Goal: Task Accomplishment & Management: Use online tool/utility

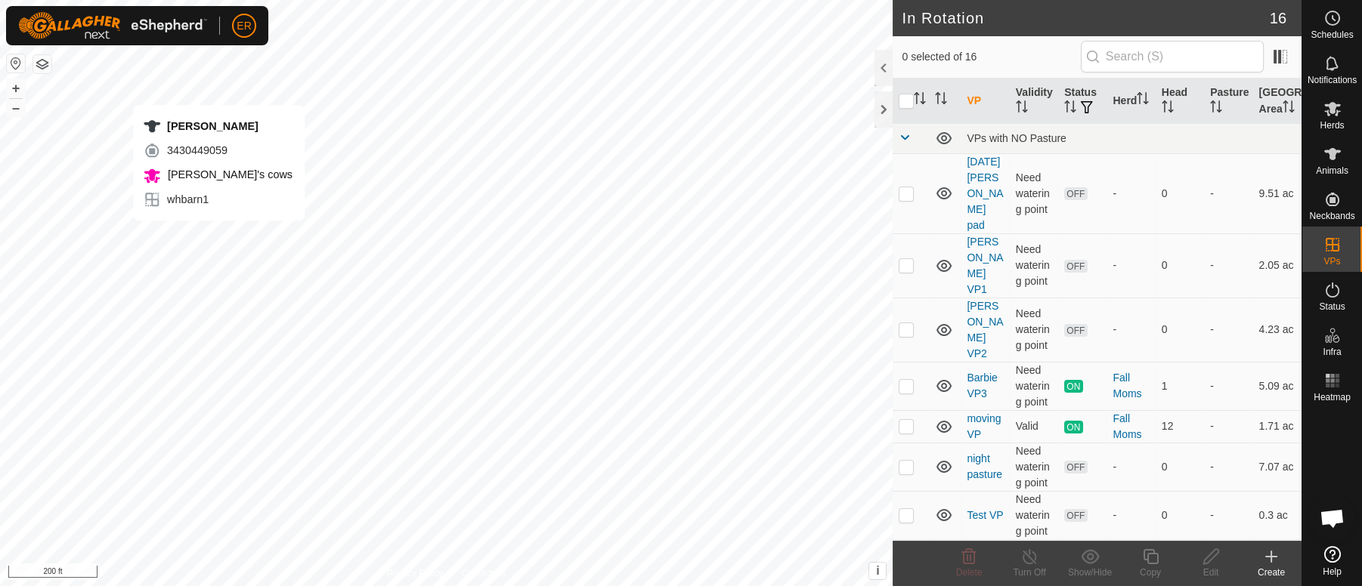
scroll to position [12548, 0]
checkbox input "true"
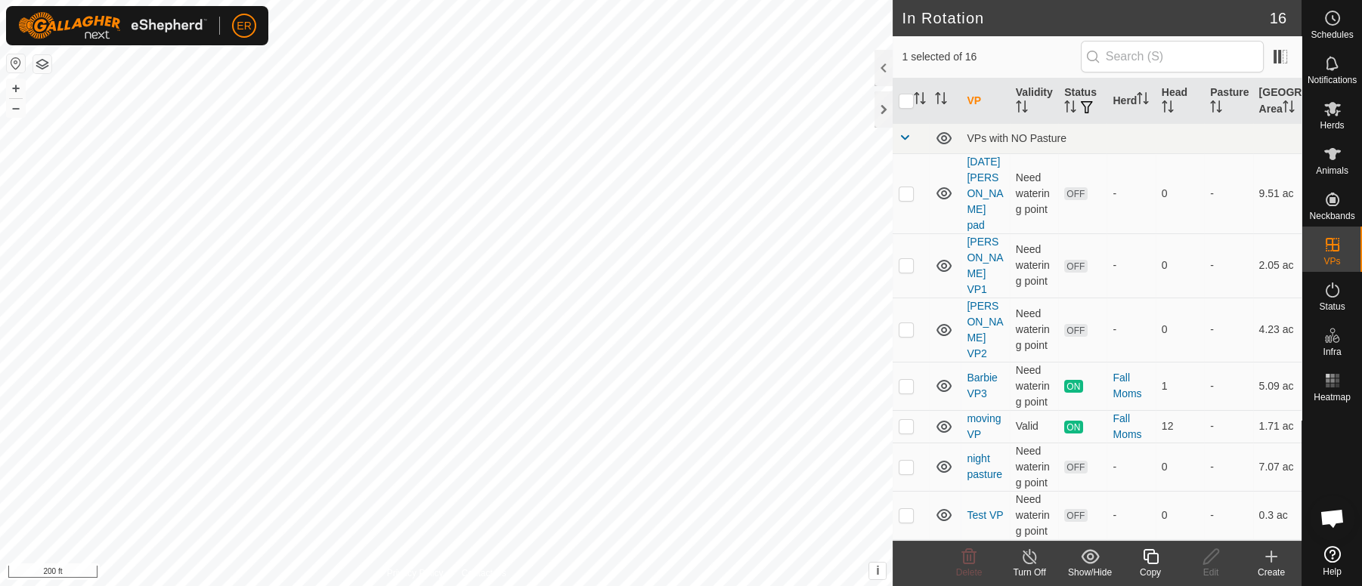
checkbox input "true"
checkbox input "false"
click at [1022, 556] on icon at bounding box center [1029, 556] width 14 height 15
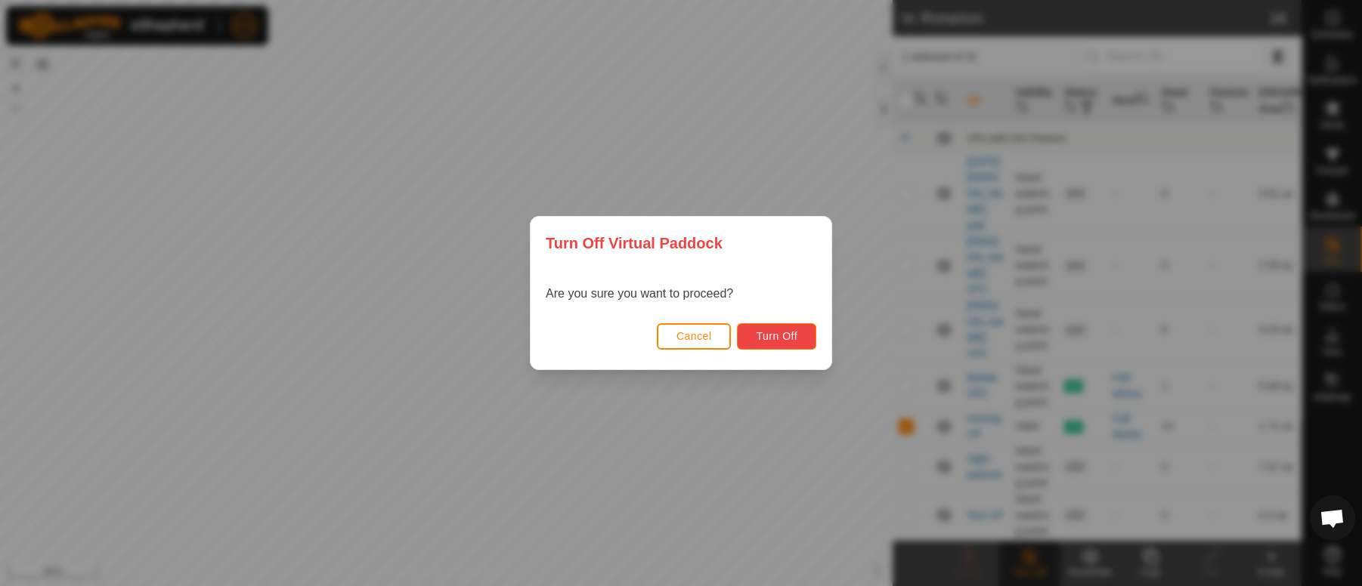
click at [796, 336] on span "Turn Off" at bounding box center [777, 336] width 42 height 12
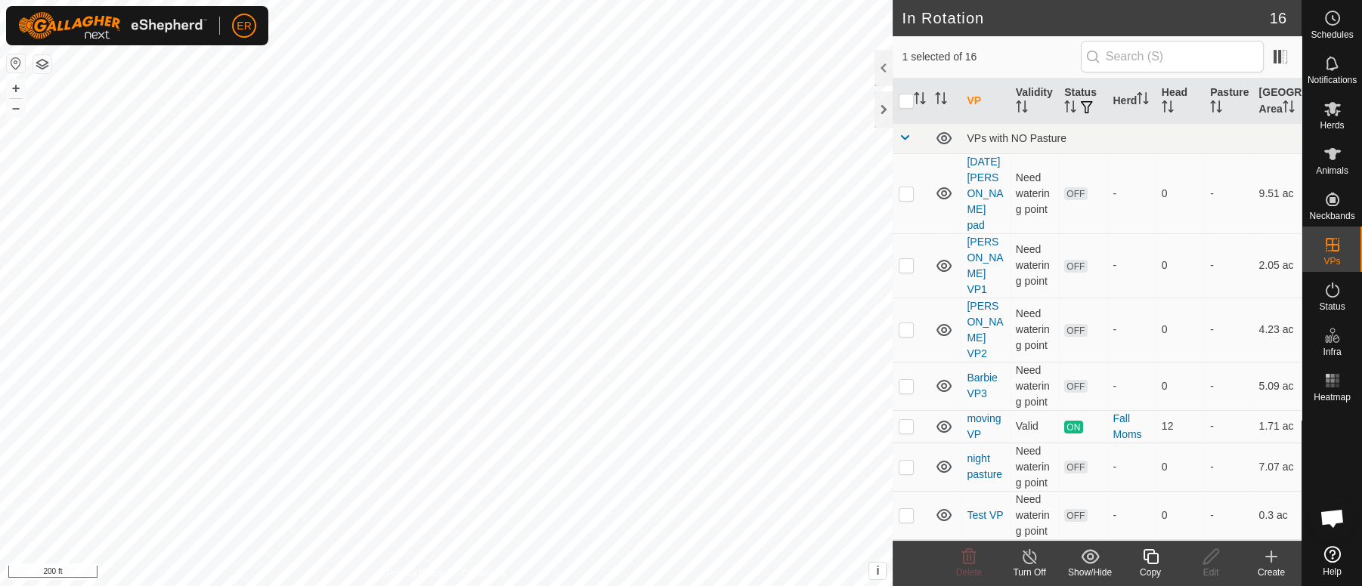
click at [1031, 560] on line at bounding box center [1029, 558] width 12 height 12
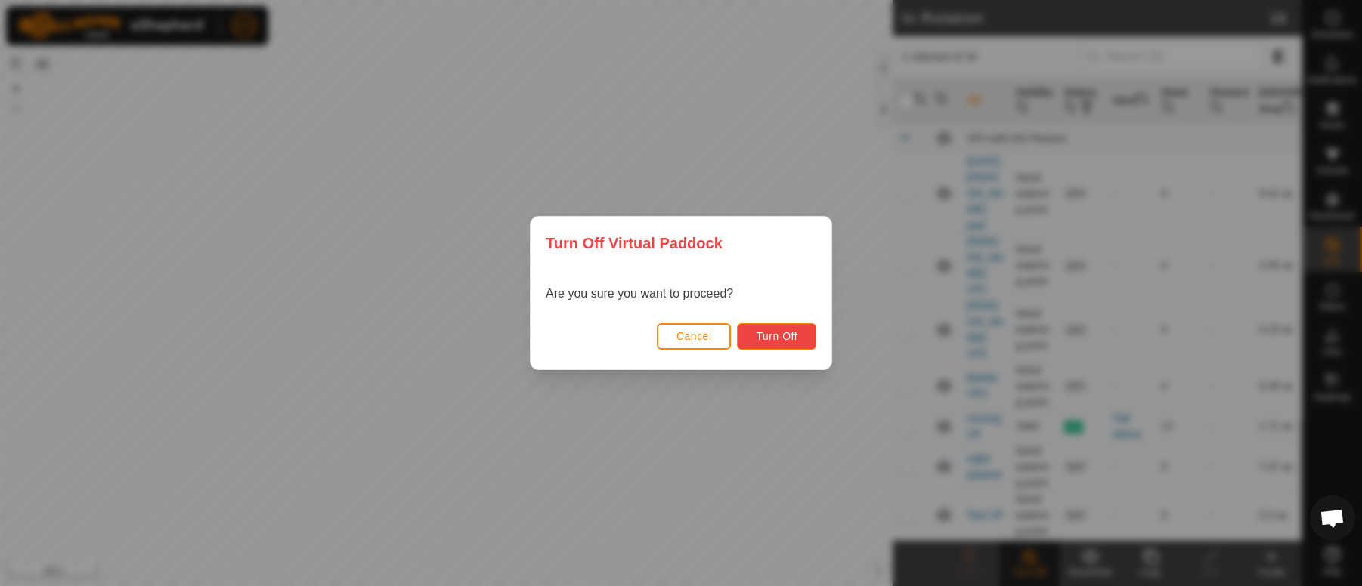
click at [763, 333] on span "Turn Off" at bounding box center [777, 336] width 42 height 12
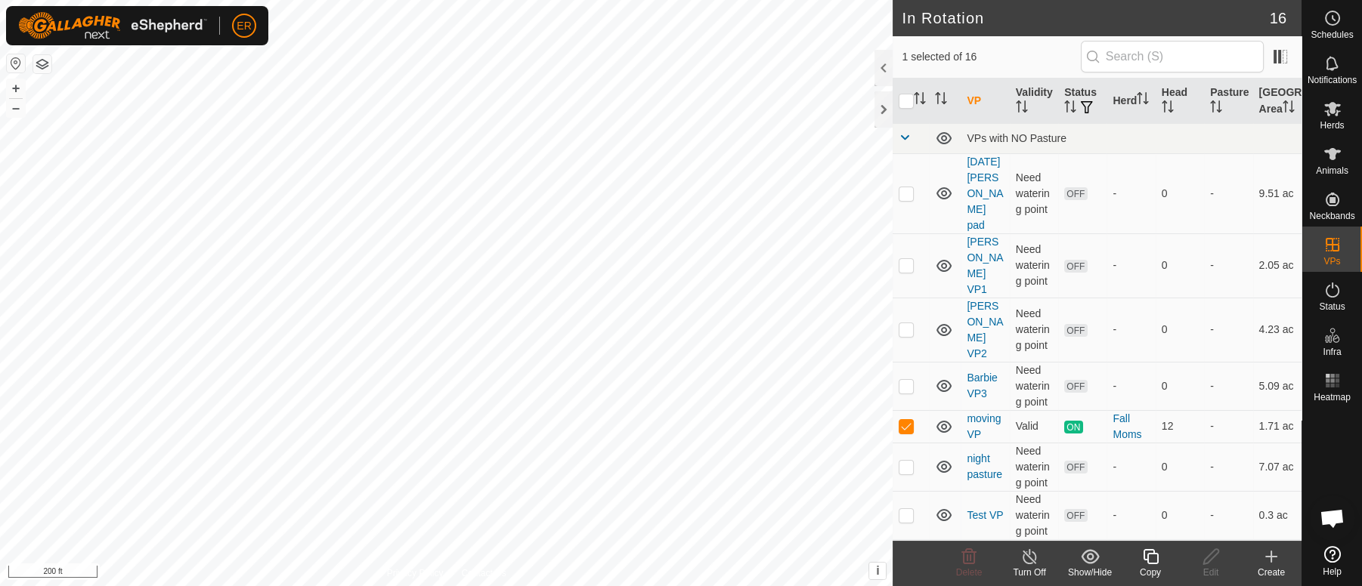
checkbox input "false"
checkbox input "true"
click at [1032, 561] on icon at bounding box center [1029, 557] width 19 height 18
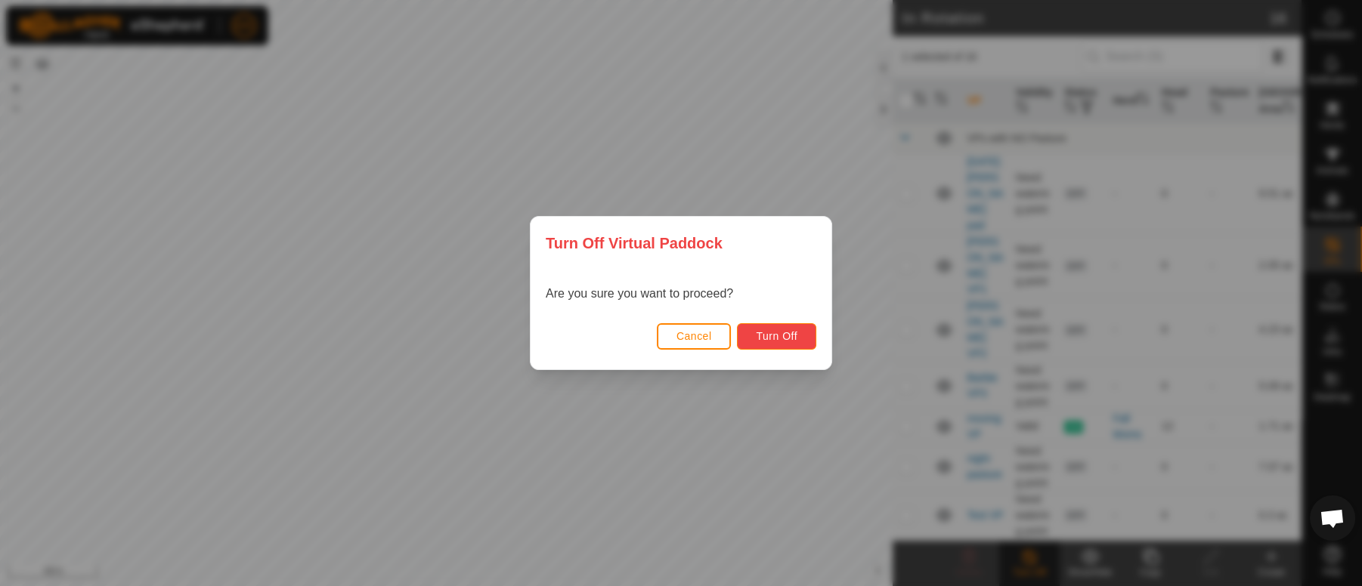
click at [780, 335] on span "Turn Off" at bounding box center [777, 336] width 42 height 12
